Goal: Task Accomplishment & Management: Complete application form

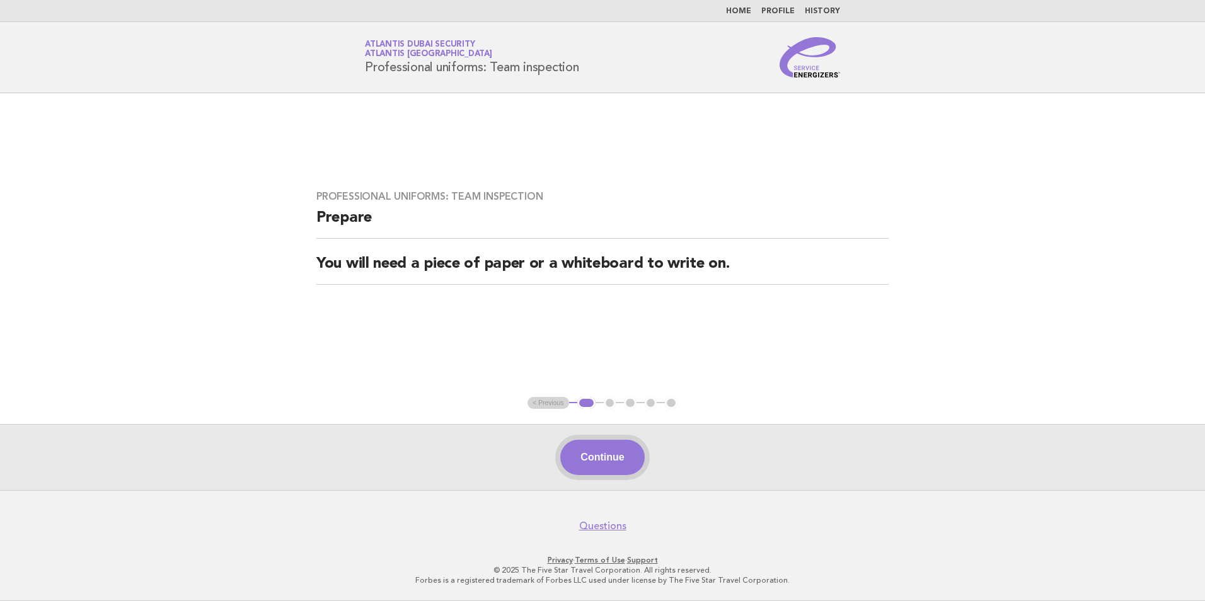
click at [606, 456] on button "Continue" at bounding box center [602, 457] width 84 height 35
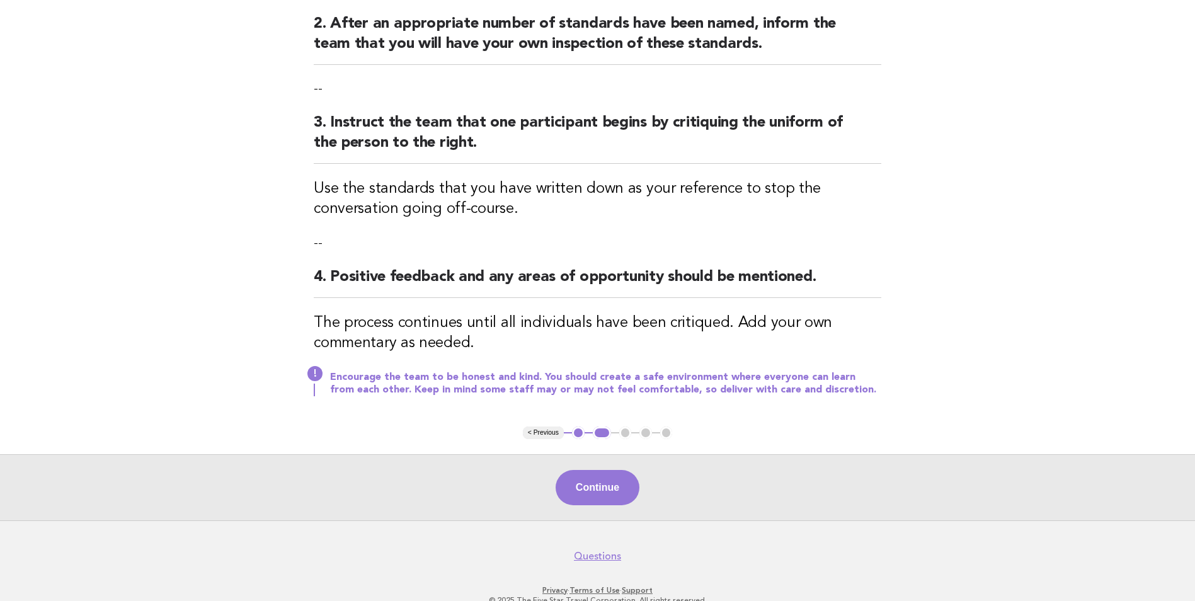
scroll to position [315, 0]
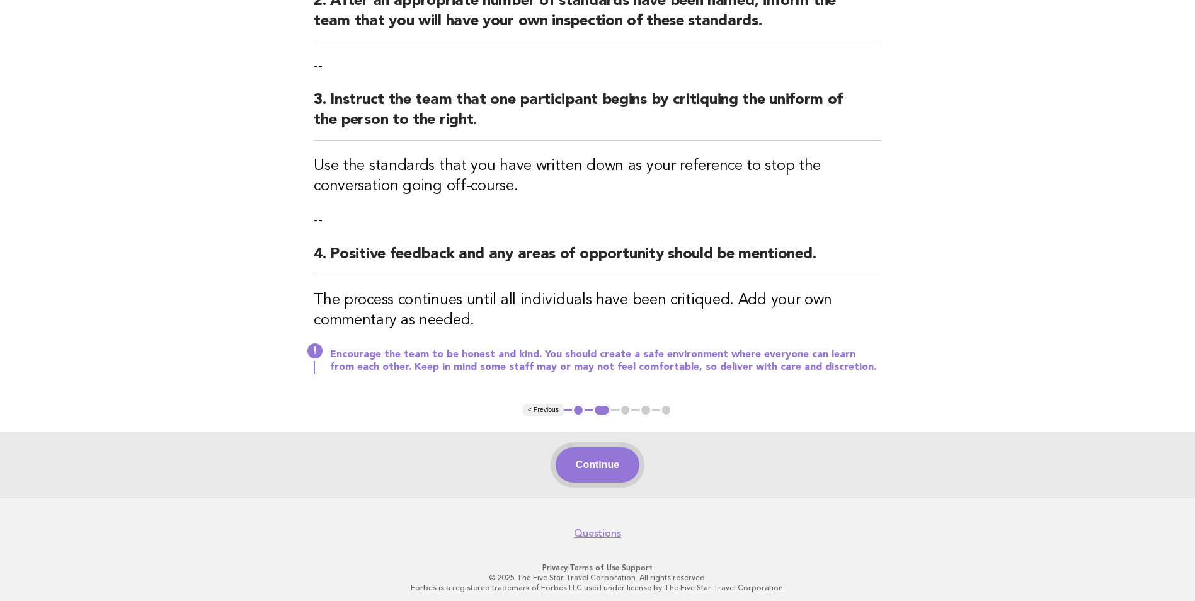
click at [596, 466] on button "Continue" at bounding box center [598, 464] width 84 height 35
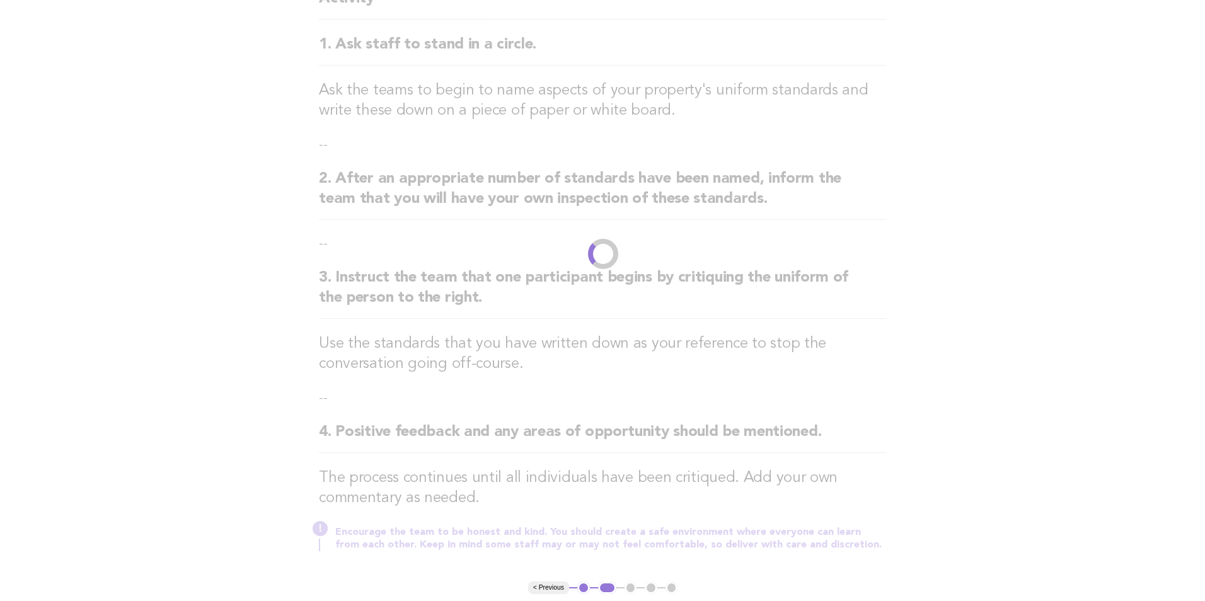
scroll to position [0, 0]
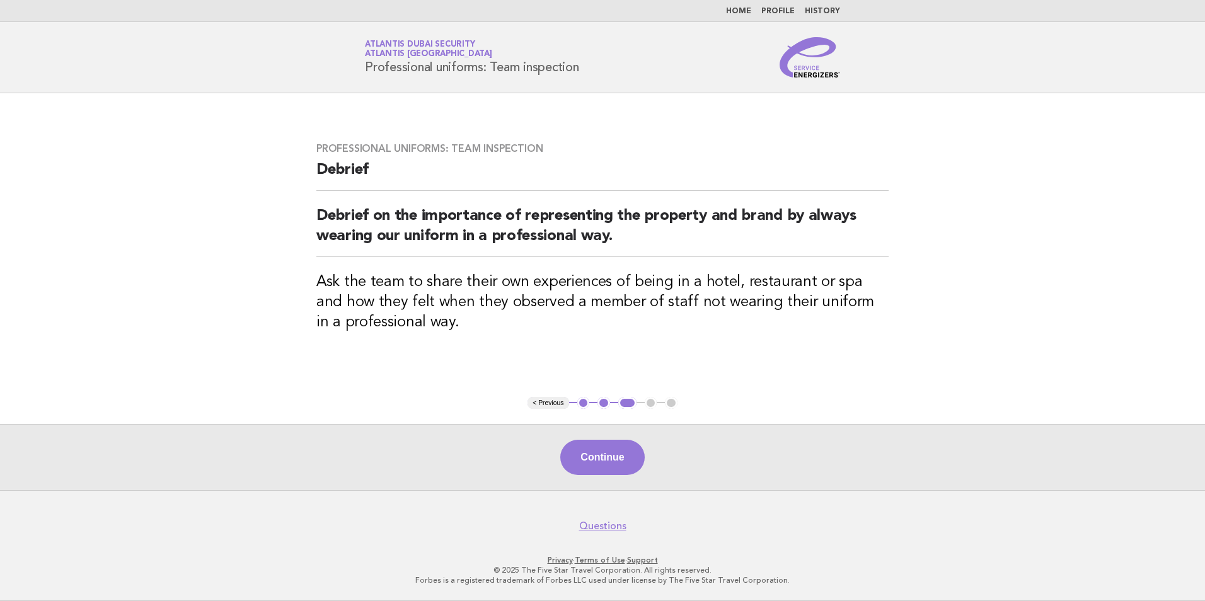
click at [596, 463] on button "Continue" at bounding box center [602, 457] width 84 height 35
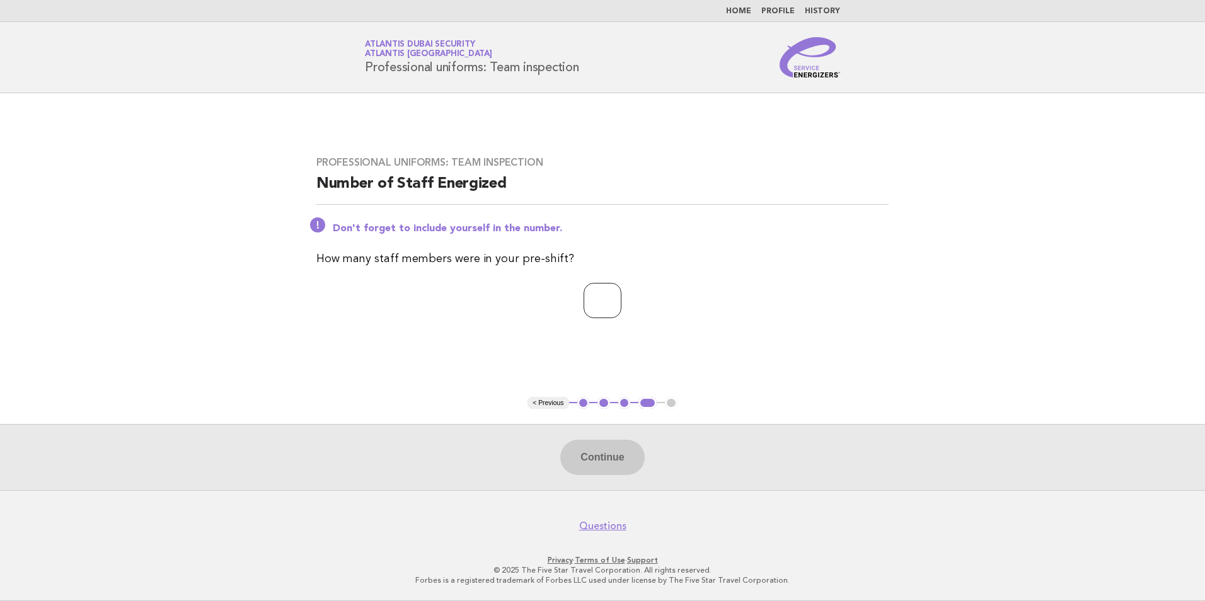
click at [601, 302] on input "number" at bounding box center [602, 300] width 38 height 35
type input "*"
click at [611, 457] on button "Continue" at bounding box center [602, 457] width 84 height 35
